Goal: Navigation & Orientation: Find specific page/section

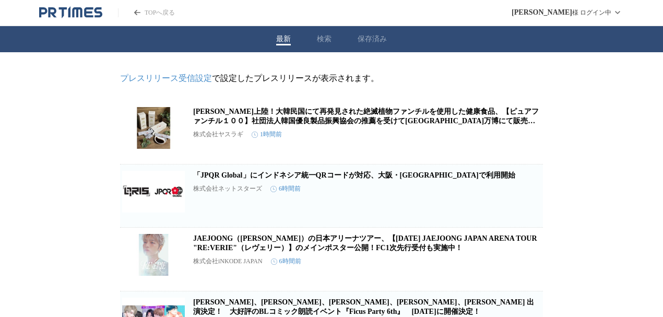
click at [71, 6] on icon "PR TIMESのトップページはこちら" at bounding box center [70, 12] width 63 height 13
click at [375, 34] on div "最新 検索 保存済み" at bounding box center [331, 39] width 663 height 26
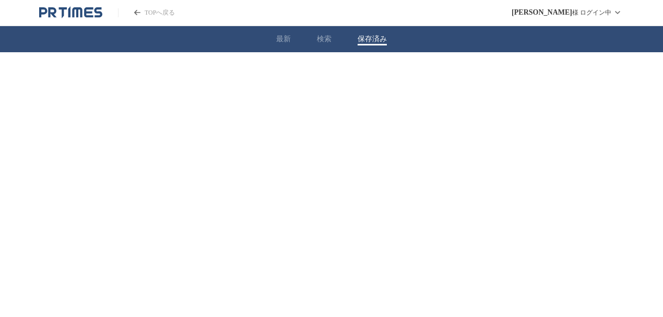
click at [375, 39] on button "保存済み" at bounding box center [371, 38] width 29 height 9
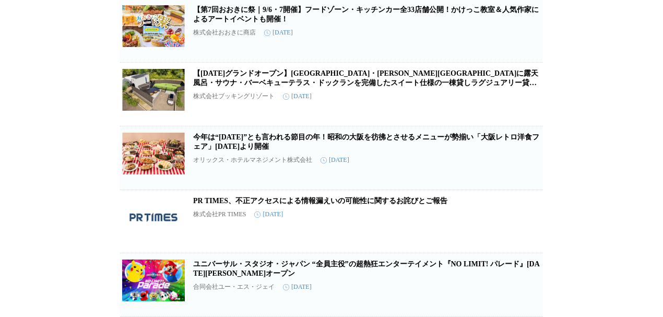
scroll to position [1340, 0]
click at [352, 77] on link "【2025年7月24日グランドオープン】滋賀県・大津市に露天風呂・サウナ・バーベキューテラス・ドックランを完備したスイート仕様の一棟貸しラグジュアリー貸別荘「…" at bounding box center [365, 82] width 345 height 27
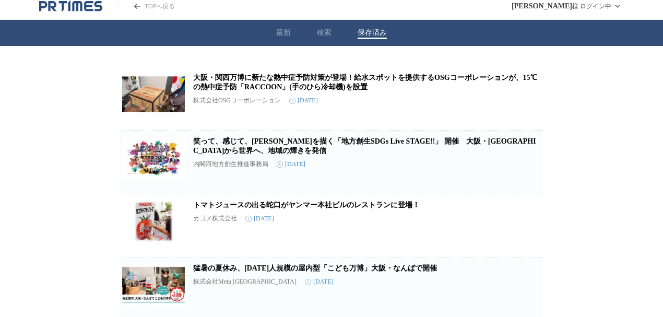
scroll to position [0, 0]
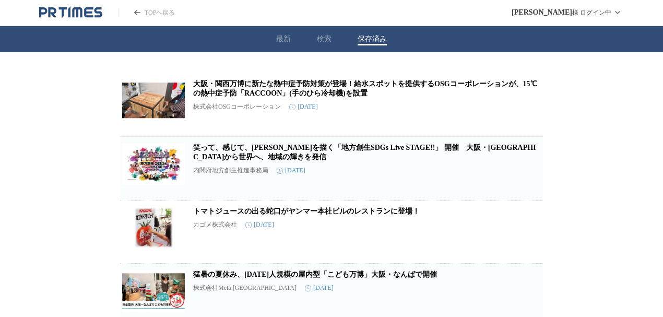
click at [278, 37] on button "最新" at bounding box center [283, 38] width 15 height 9
